Goal: Check status

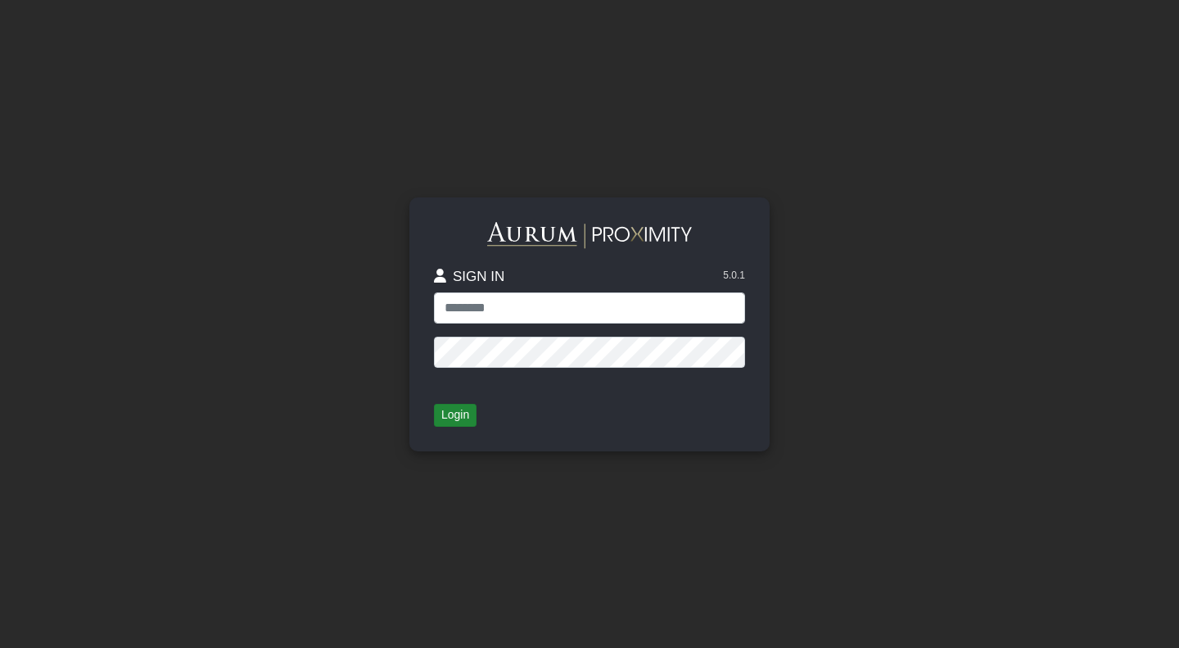
type input "**********"
click at [473, 417] on button "Login" at bounding box center [455, 415] width 43 height 23
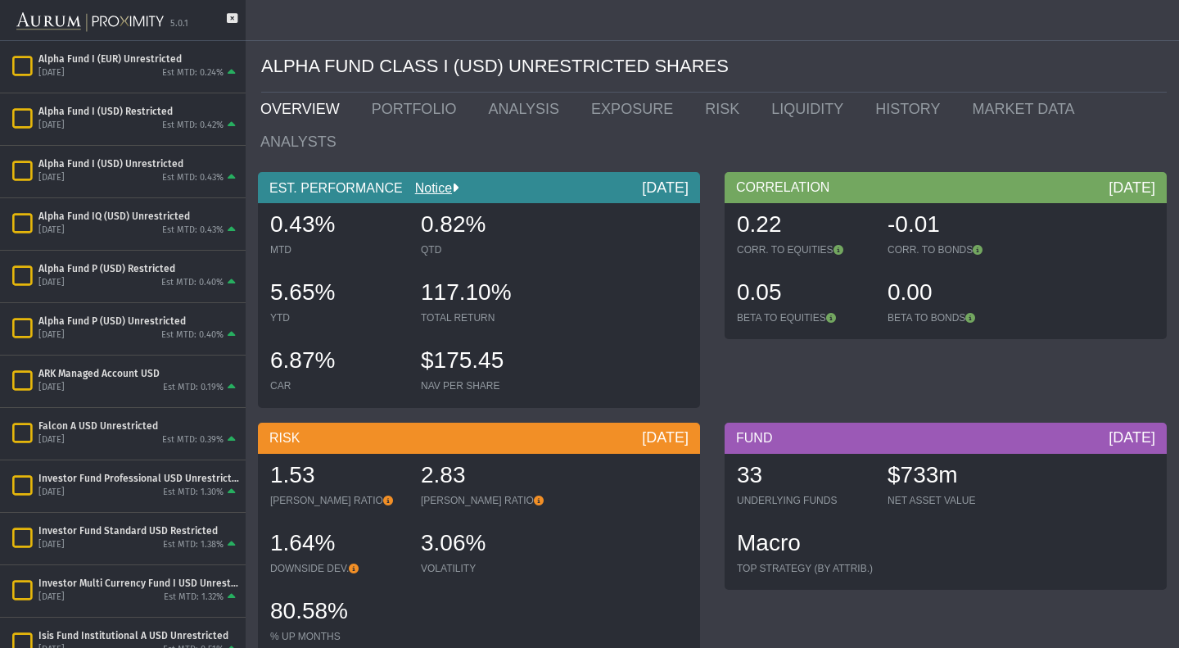
click at [1178, 339] on div at bounding box center [1176, 169] width 7 height 339
